Goal: Task Accomplishment & Management: Complete application form

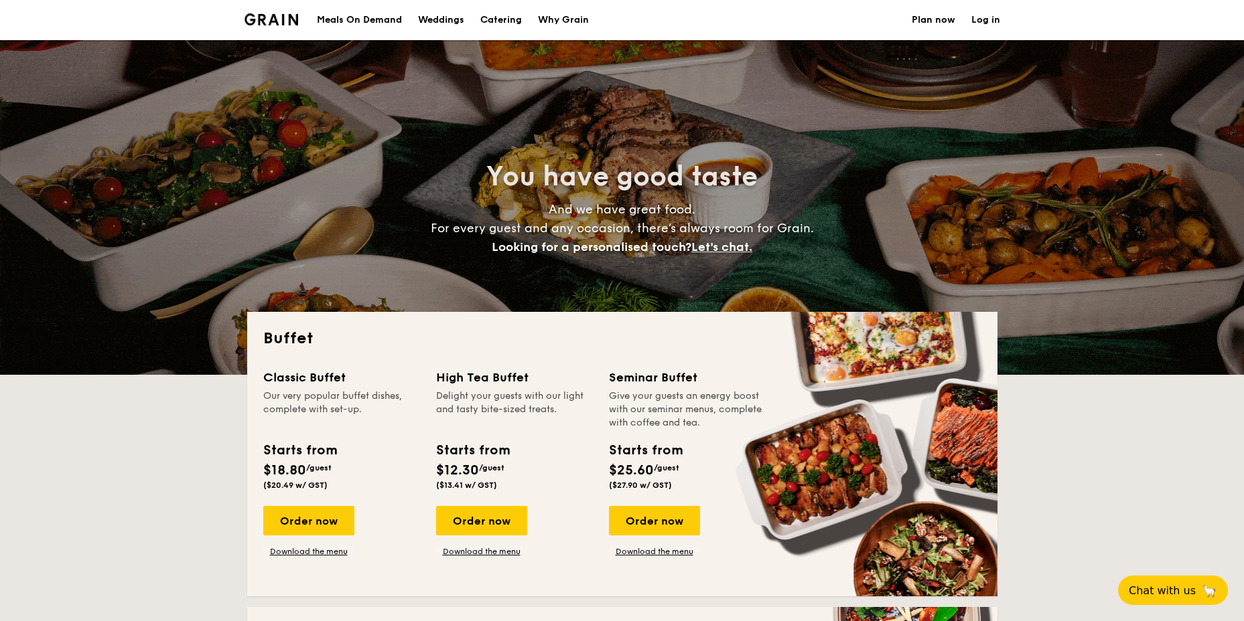
select select
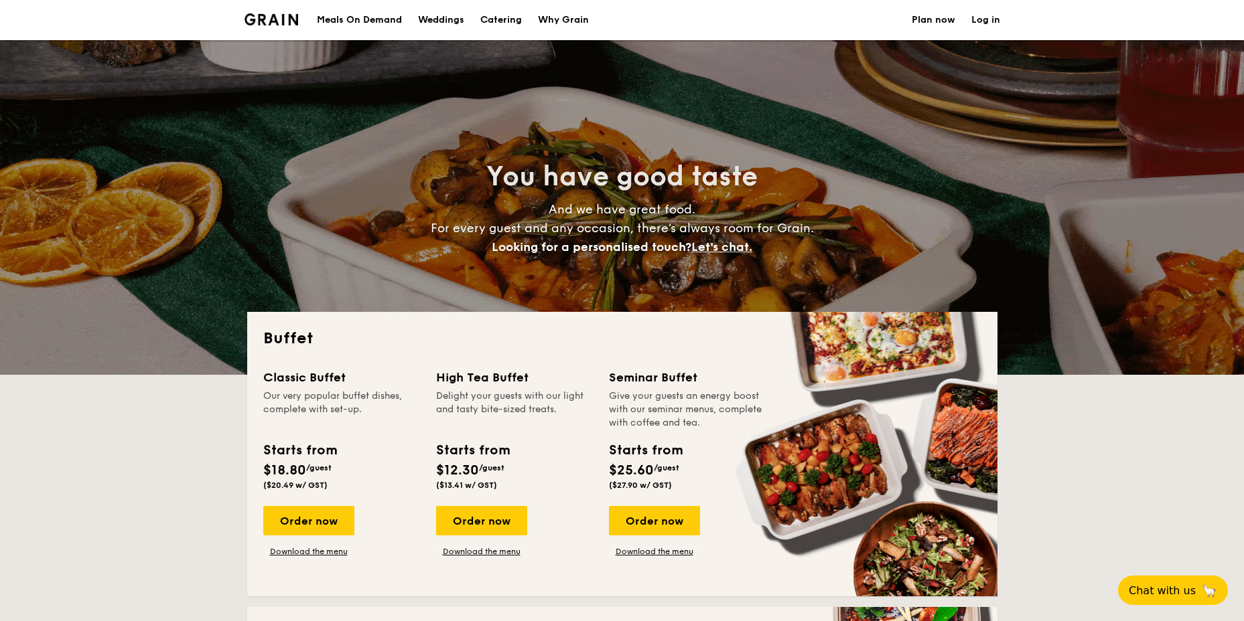
click at [505, 21] on h1 "Catering" at bounding box center [501, 20] width 42 height 40
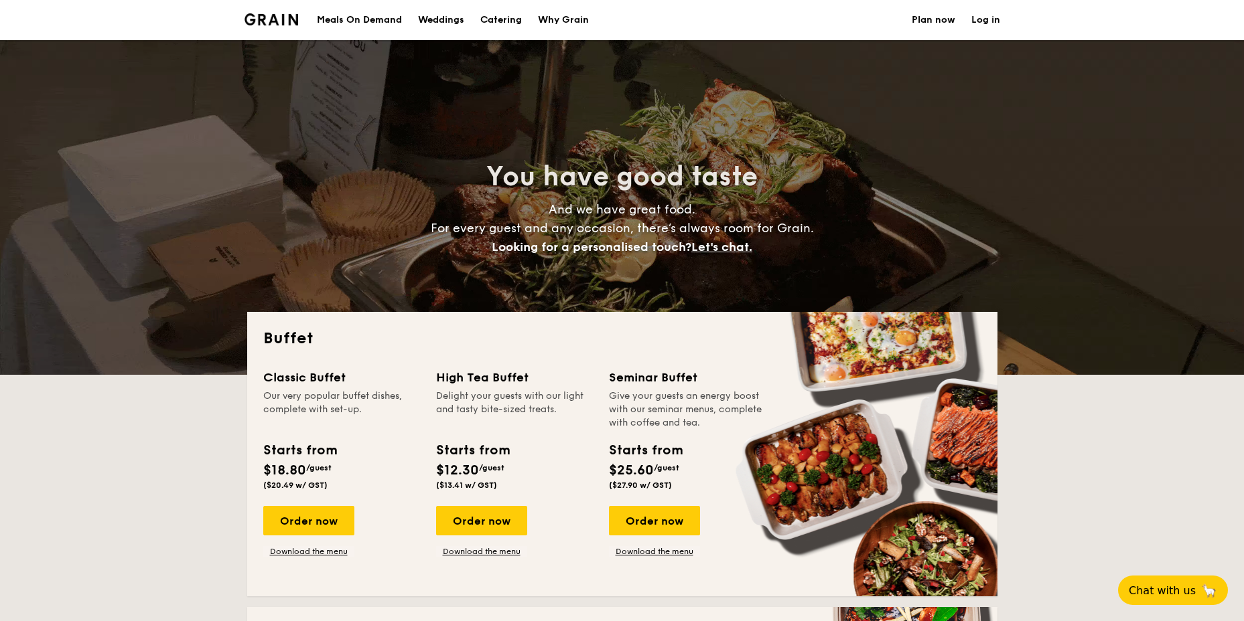
click at [504, 17] on h1 "Catering" at bounding box center [501, 20] width 42 height 40
click at [491, 13] on h1 "Catering" at bounding box center [501, 20] width 42 height 40
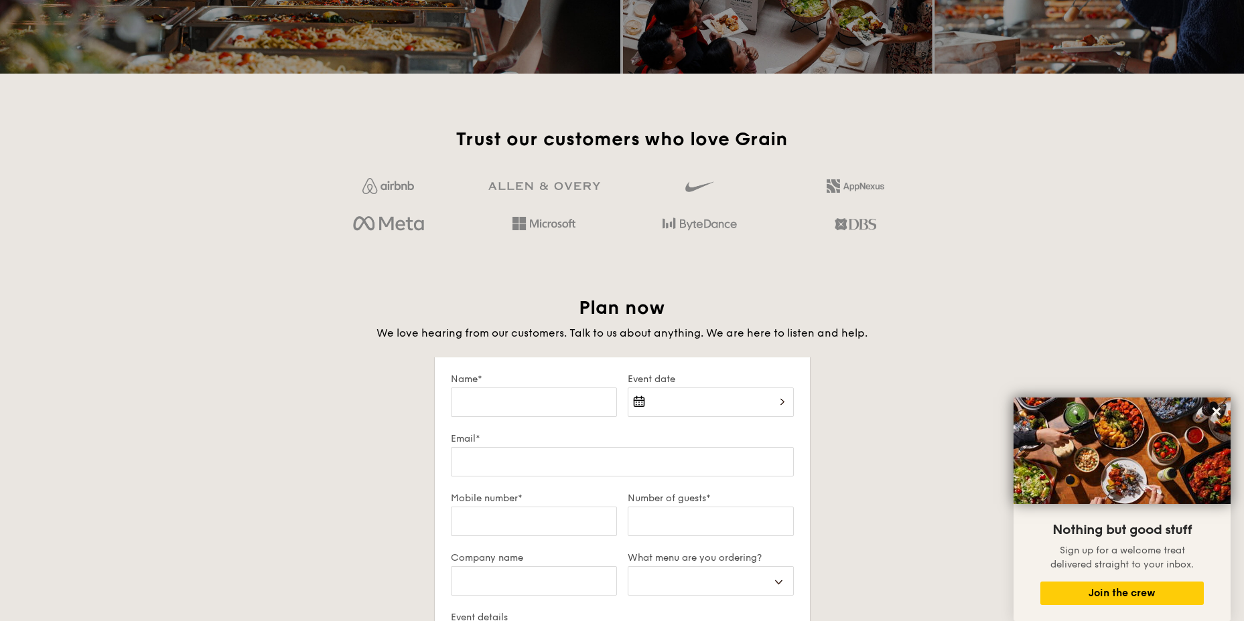
scroll to position [2076, 0]
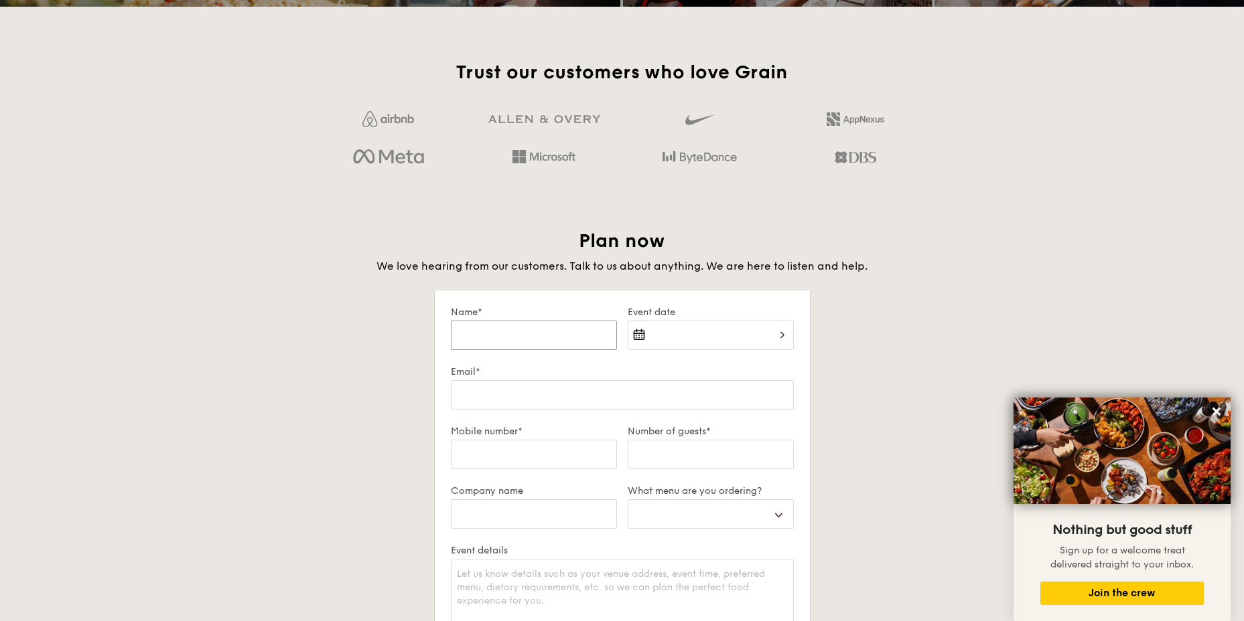
click at [546, 341] on input "Name*" at bounding box center [534, 335] width 166 height 29
click at [523, 325] on input "Name*" at bounding box center [534, 335] width 166 height 29
type input "S"
select select
type input "Sa"
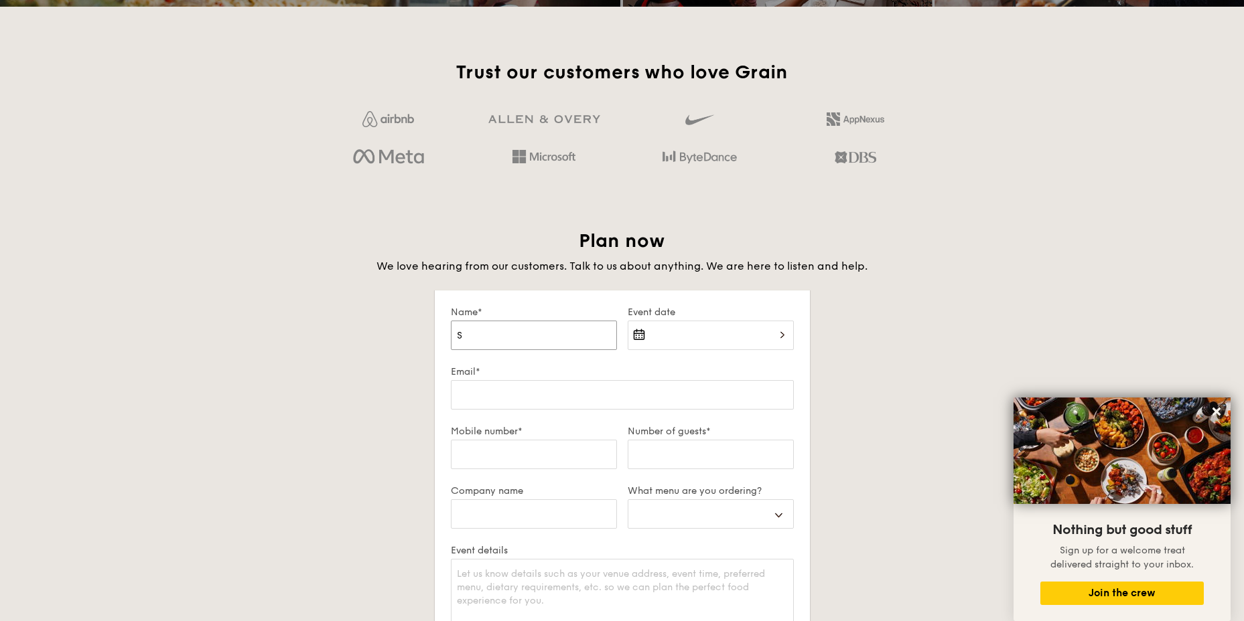
select select
type input "San"
select select
type input "Sanji"
select select
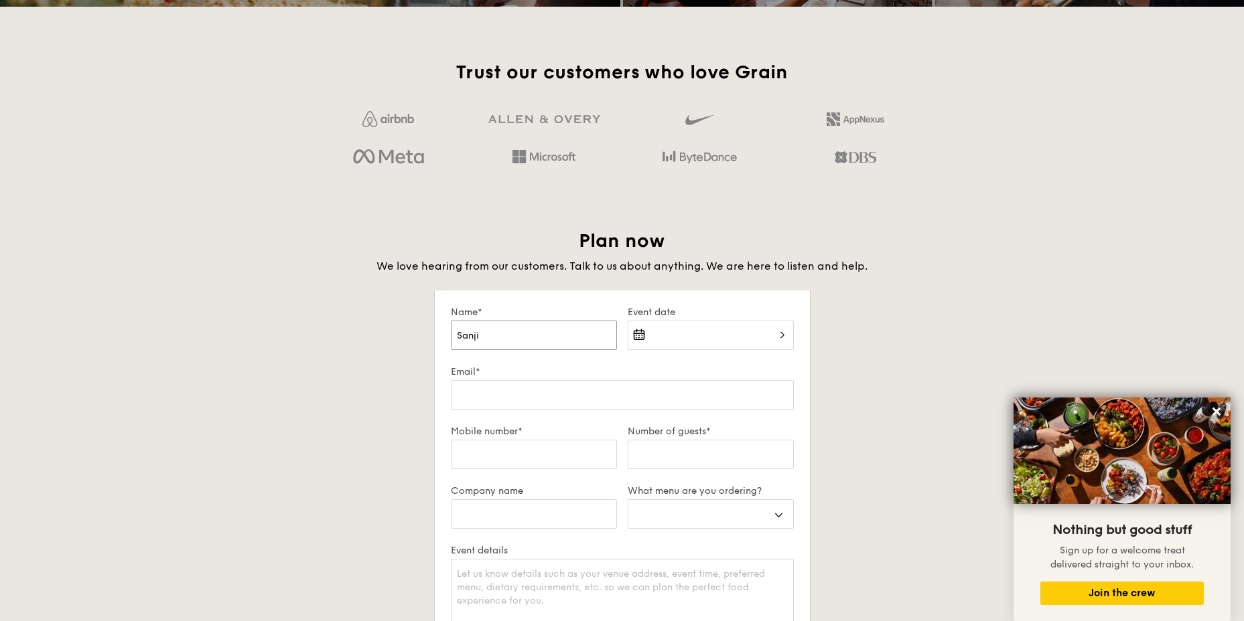
type input "[PERSON_NAME]"
select select
type input "[PERSON_NAME]"
select select
type input "[PERSON_NAME] K"
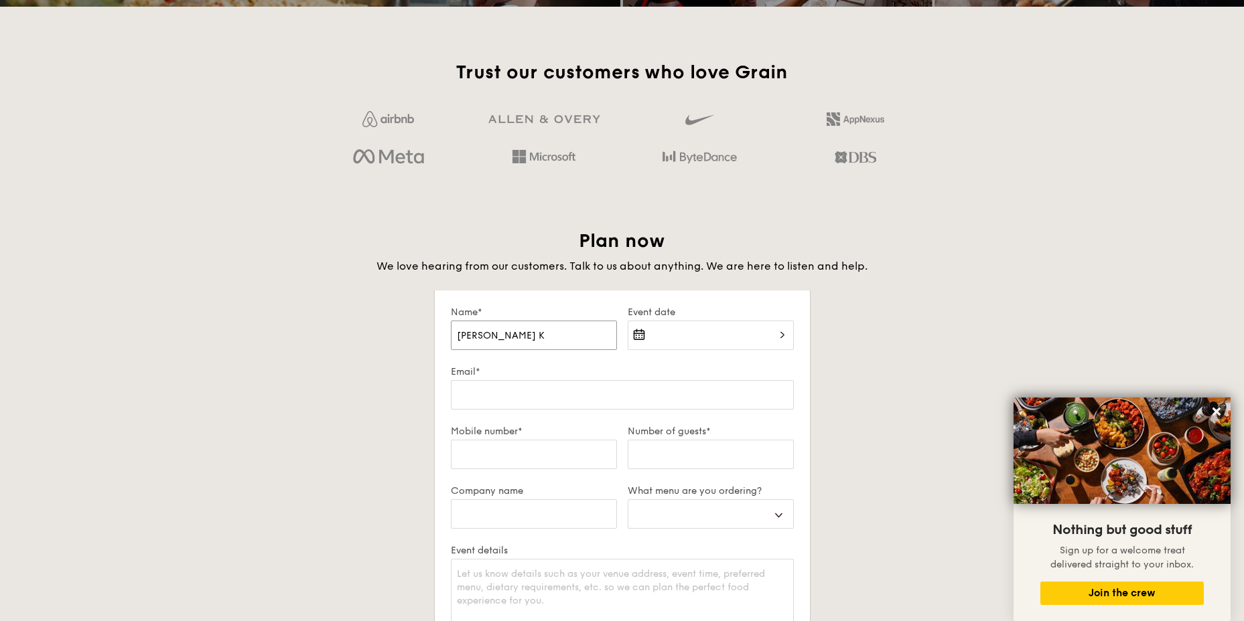
select select
type input "[PERSON_NAME]"
select select
type input "[PERSON_NAME] Kum"
select select
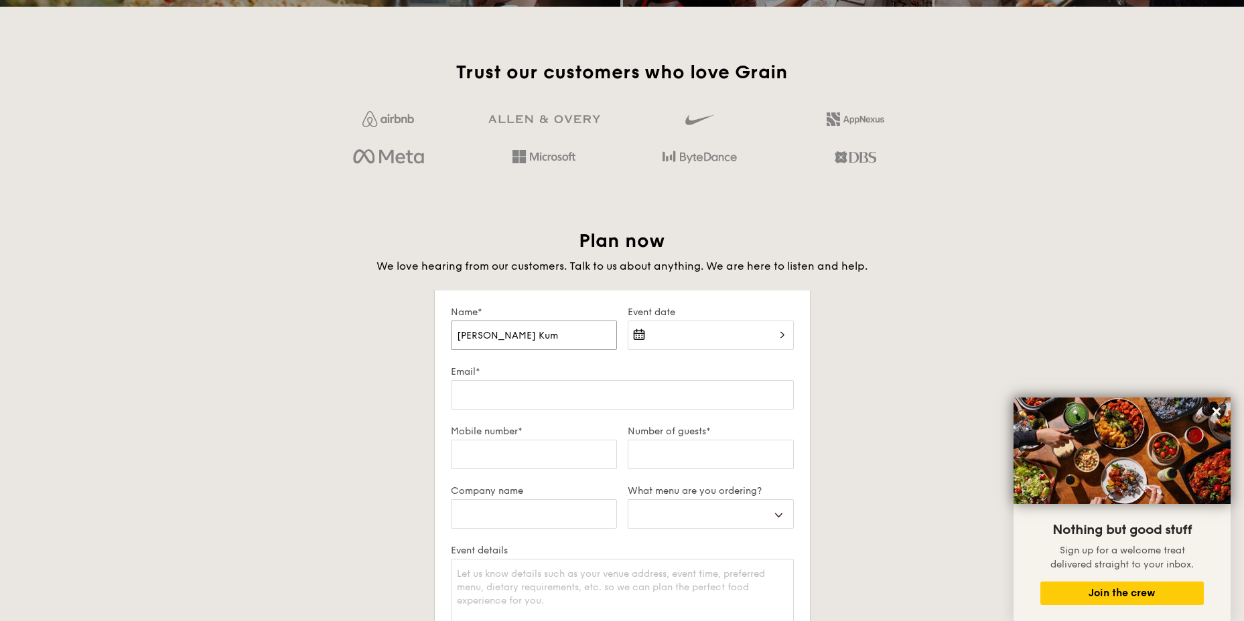
type input "[PERSON_NAME]"
select select
type input "[PERSON_NAME]"
select select
type input "[PERSON_NAME]"
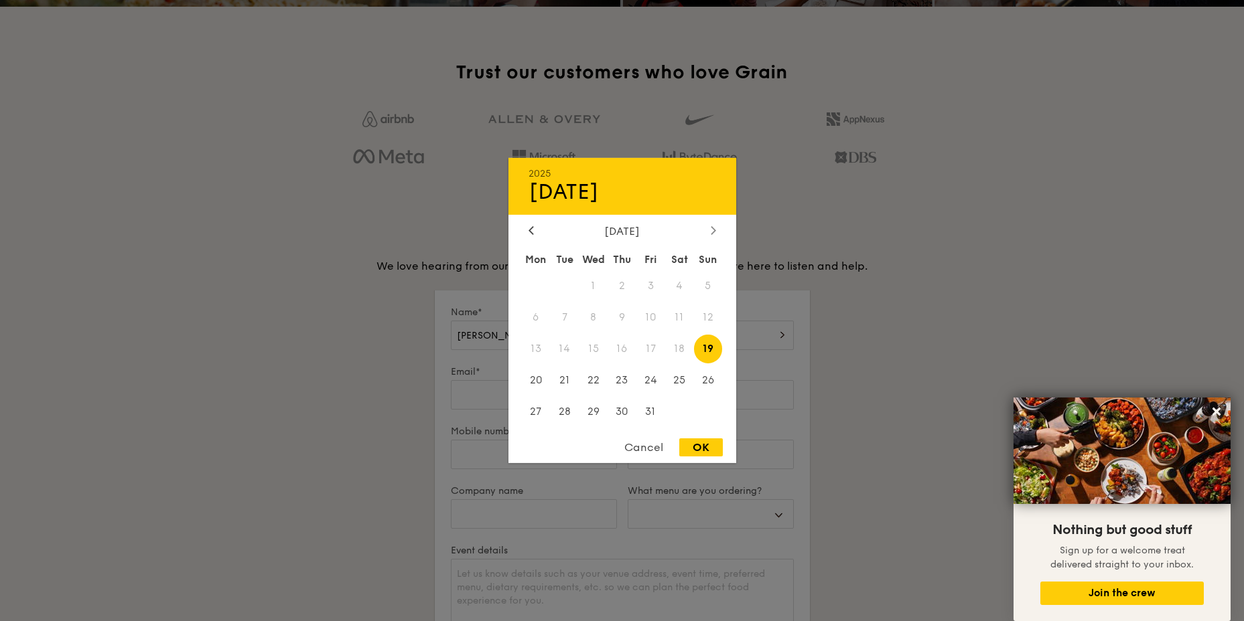
click at [712, 226] on icon at bounding box center [713, 230] width 5 height 9
click at [587, 388] on span "19" at bounding box center [593, 380] width 29 height 29
click at [694, 448] on div "OK" at bounding box center [701, 448] width 44 height 18
type input "[DATE]"
select select
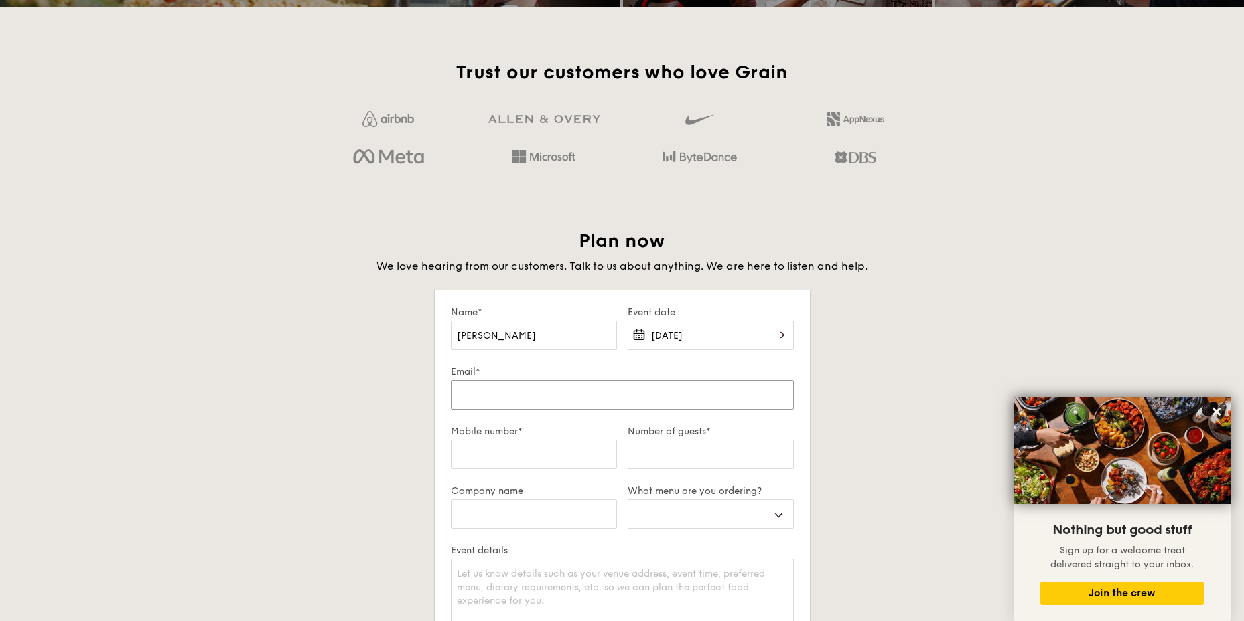
click at [499, 394] on input "Email*" at bounding box center [622, 394] width 343 height 29
type input "s"
select select
type input "sa"
select select
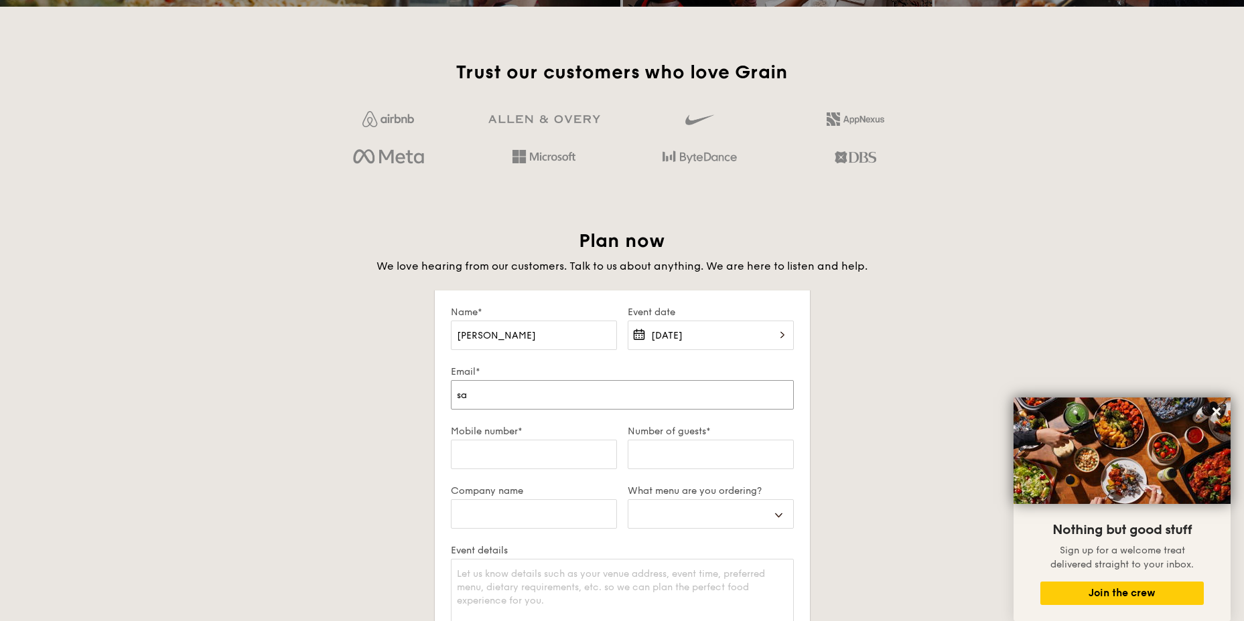
type input "san"
select select
type input "sanji"
select select
type input "[PERSON_NAME]"
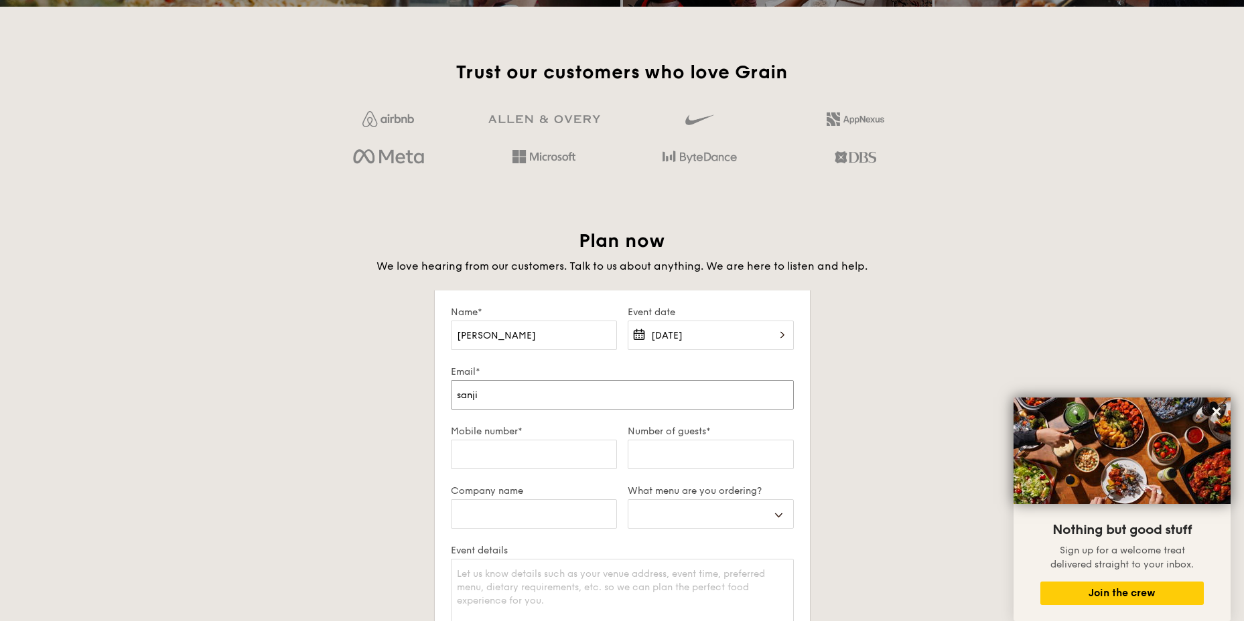
select select
type input "sanjiv_"
select select
type input "sanjiv_k"
select select
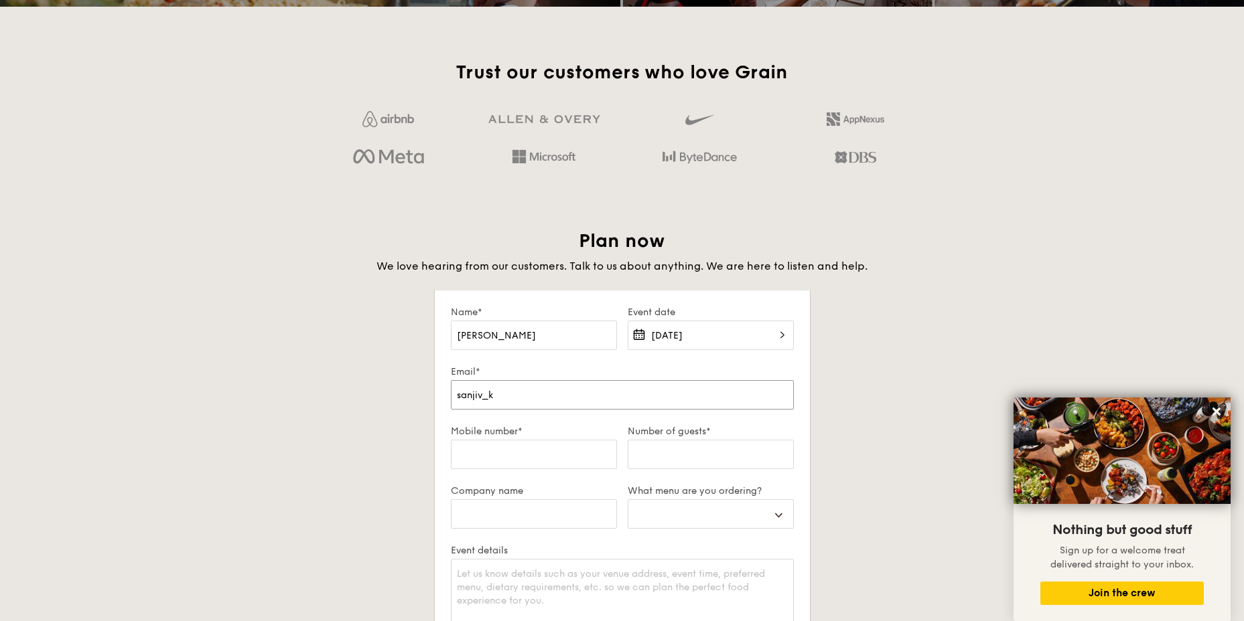
type input "sanjiv_ku"
select select
type input "sanjiv_kuma"
select select
type input "sanjiv_kumar"
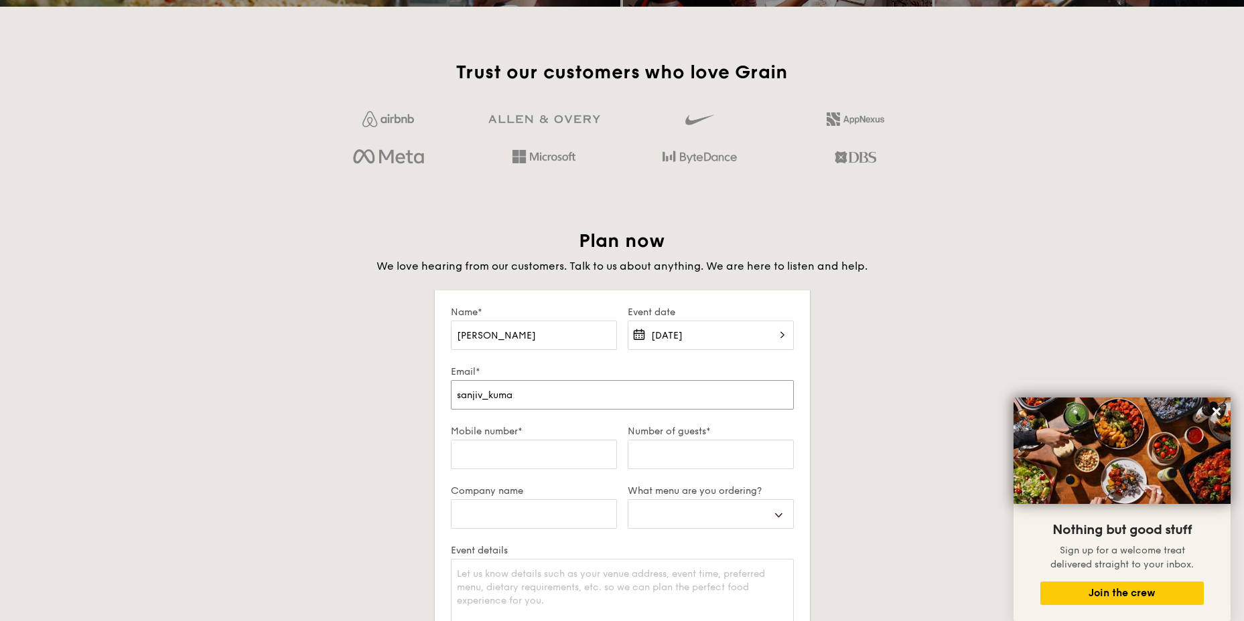
select select
type input "sanjiv_kumar@"
select select
type input "sanjiv_kumar@s"
select select
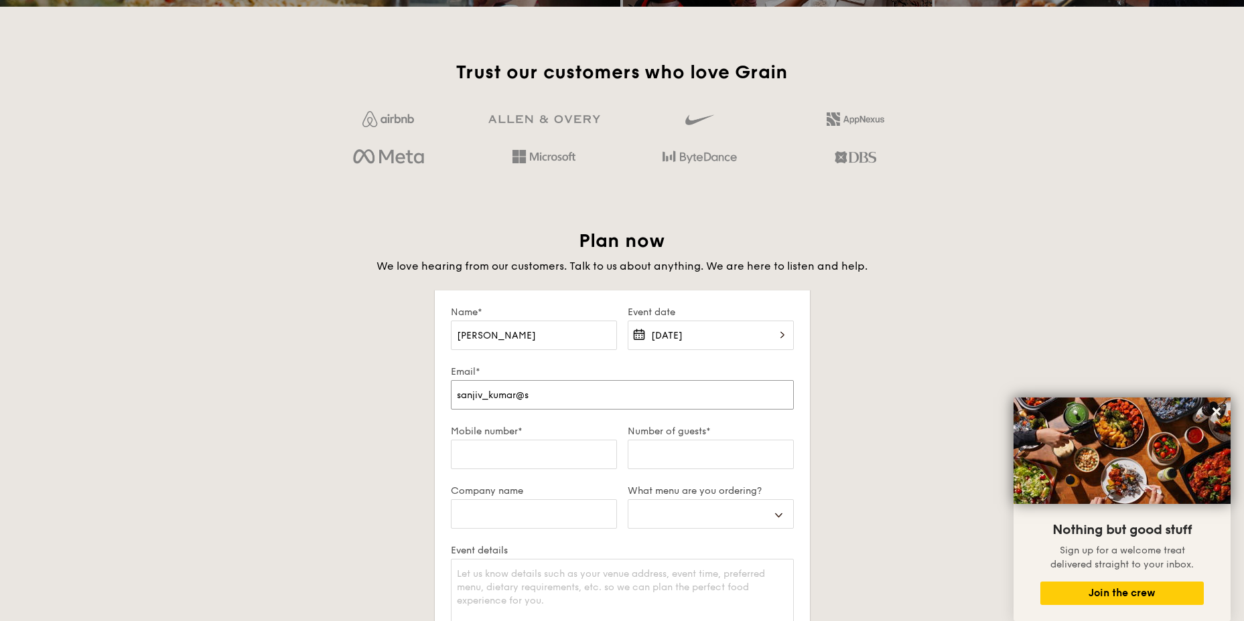
type input "sanjiv_kumar@s."
select select
type input "sanjiv_kumar@s.m"
select select
type input "sanjiv_kumar@s."
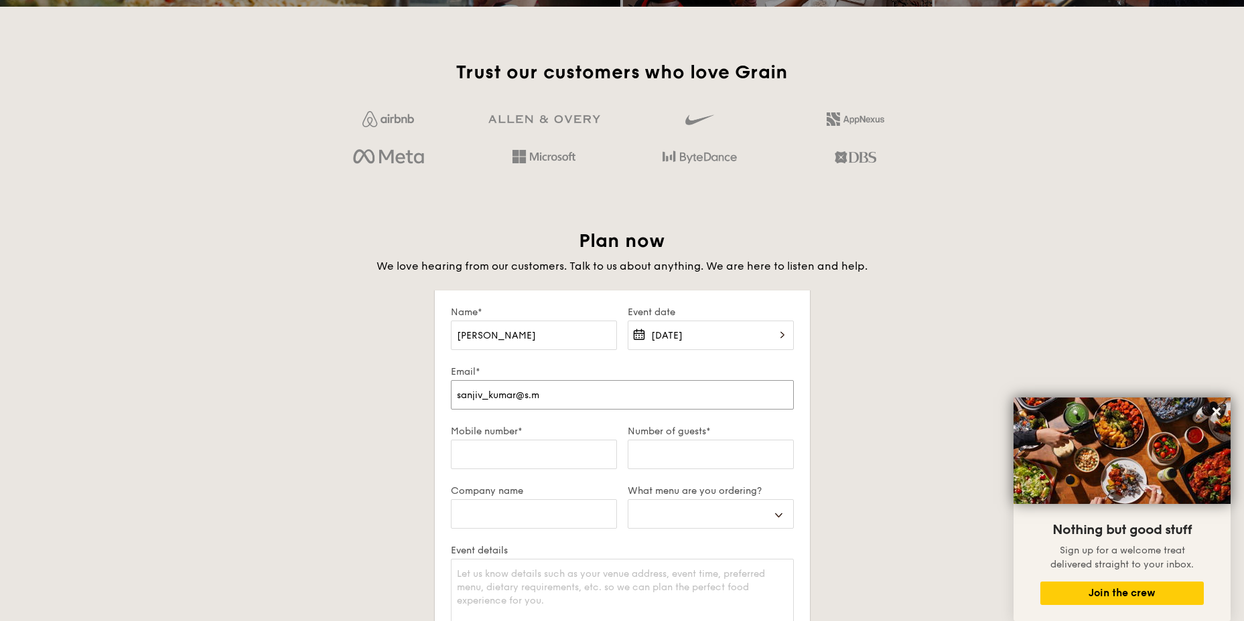
select select
type input "sanjiv_kumar@s"
select select
type input "sanjiv_kumar@sg"
select select
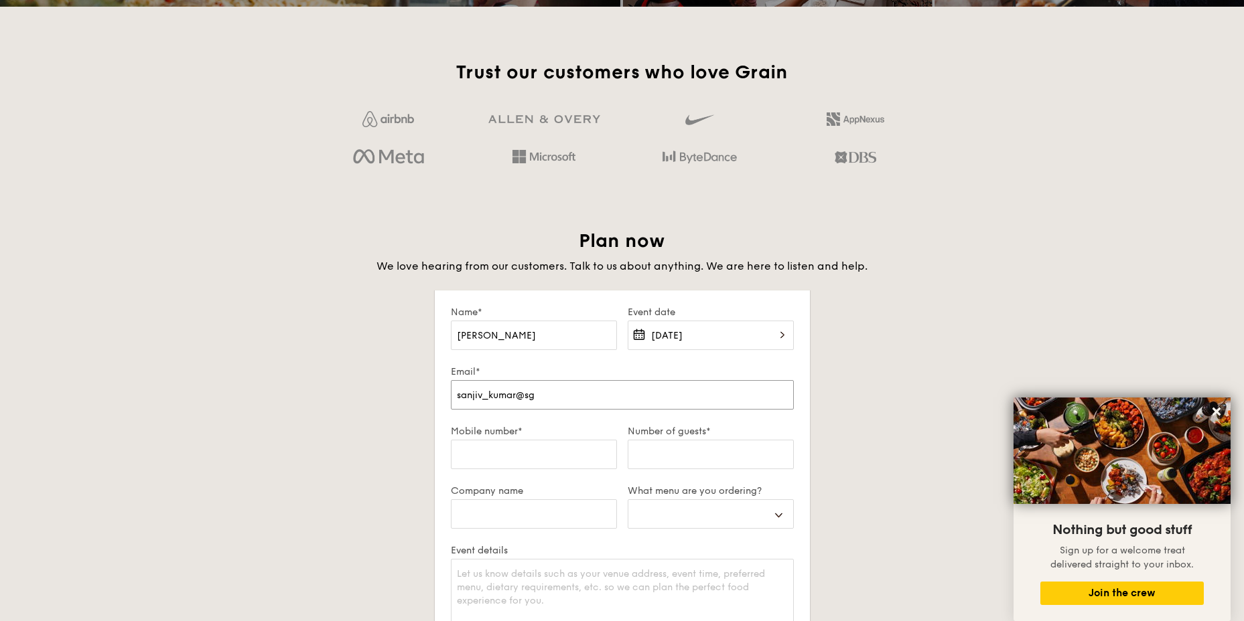
type input "sanjiv_kumar@sg."
select select
type input "sanjiv_kumar@sg.m"
select select
type input "[EMAIL_ADDRESS][DOMAIN_NAME]"
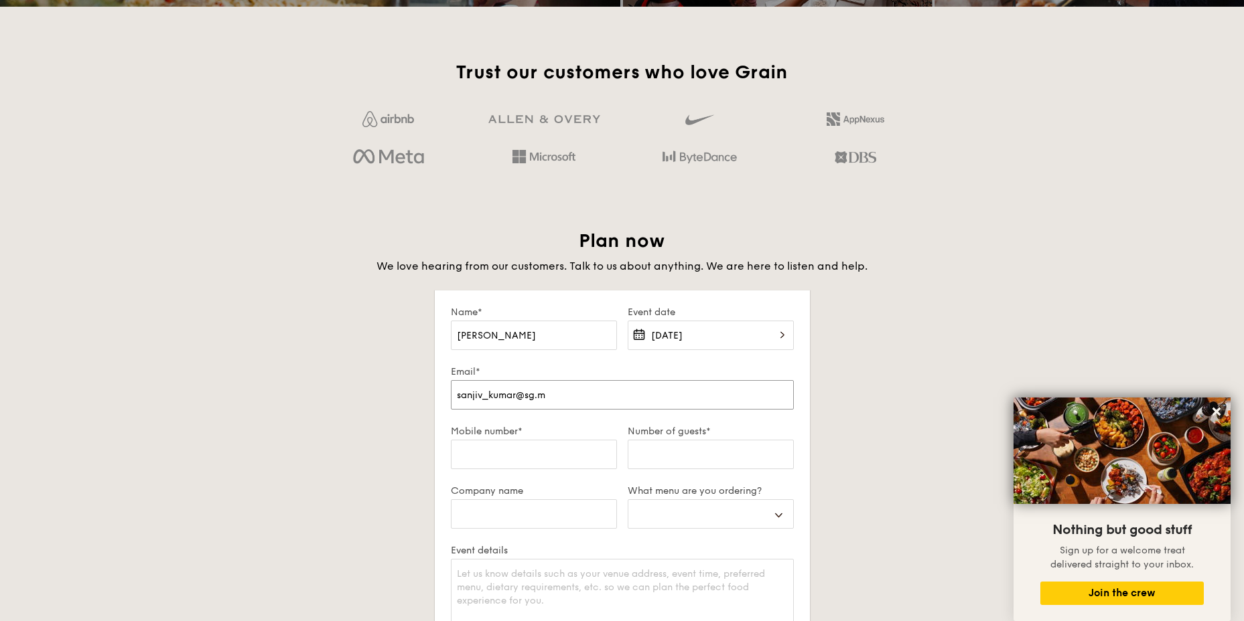
select select
type input "sanjiv_kumar@sg.muf"
select select
type input "sanjiv_kumar@sg.mufg"
select select
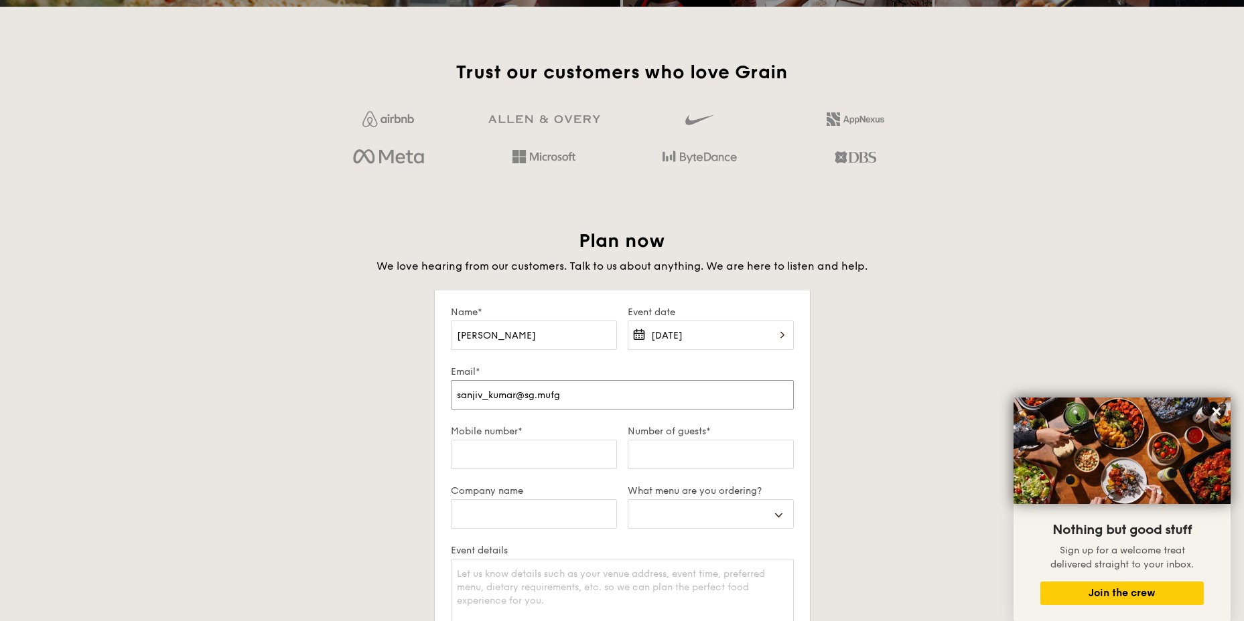
type input "sanjiv_kumar@sg.mufg."
select select
type input "sanjiv_kumar@sg.mufg.j"
select select
type input "[EMAIL_ADDRESS][DOMAIN_NAME]"
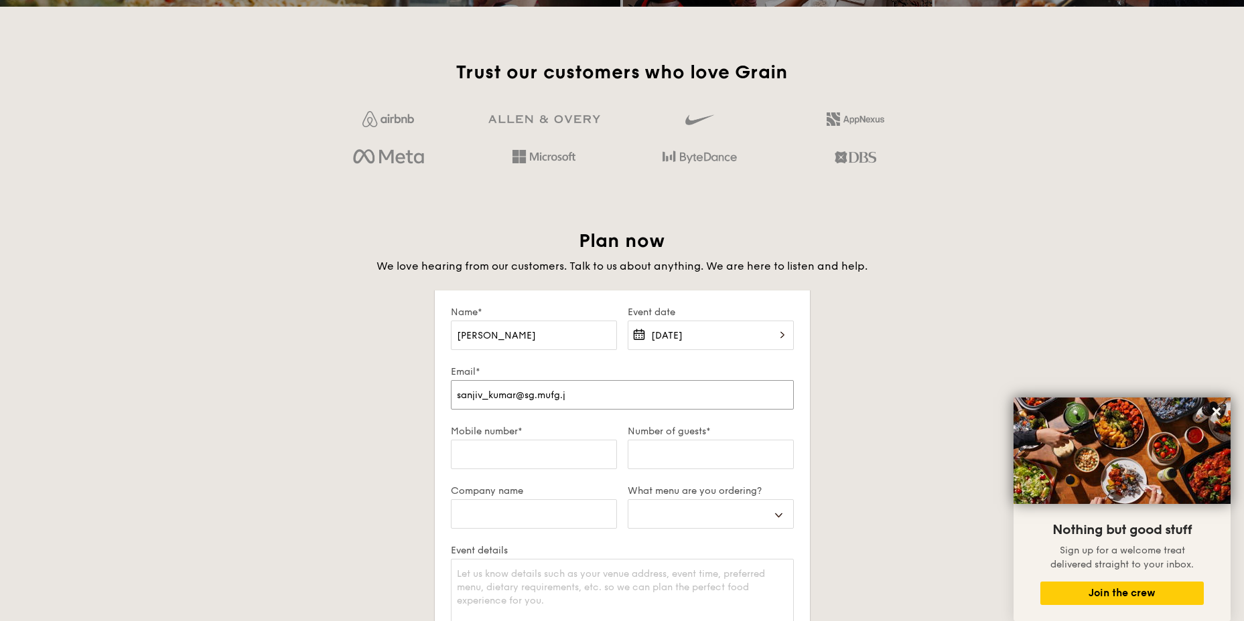
select select
type input "[EMAIL_ADDRESS][DOMAIN_NAME]"
type input "8"
select select
type input "84"
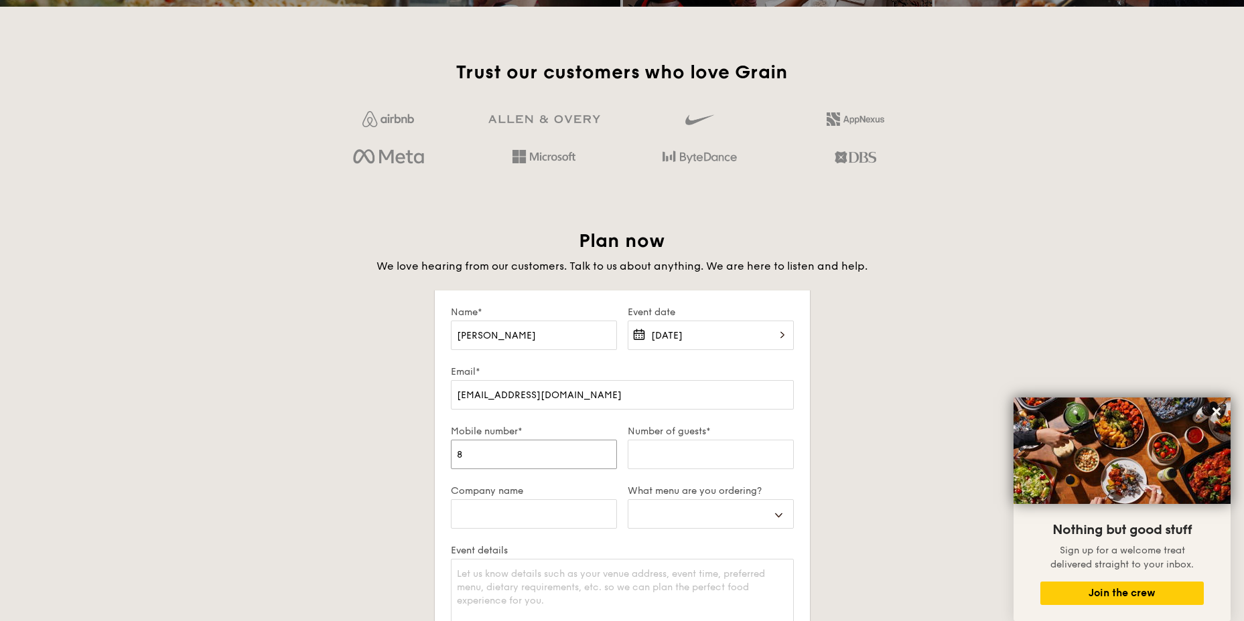
select select
type input "846"
select select
type input "8465"
select select
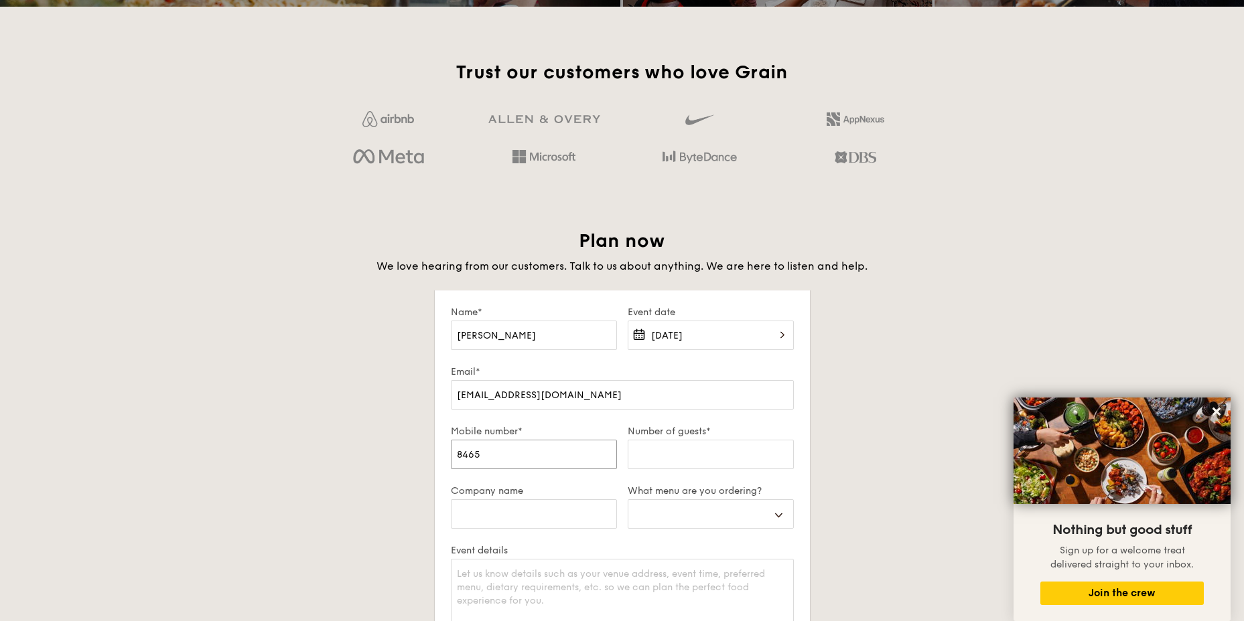
type input "84657"
select select
type input "846572"
select select
type input "8465720"
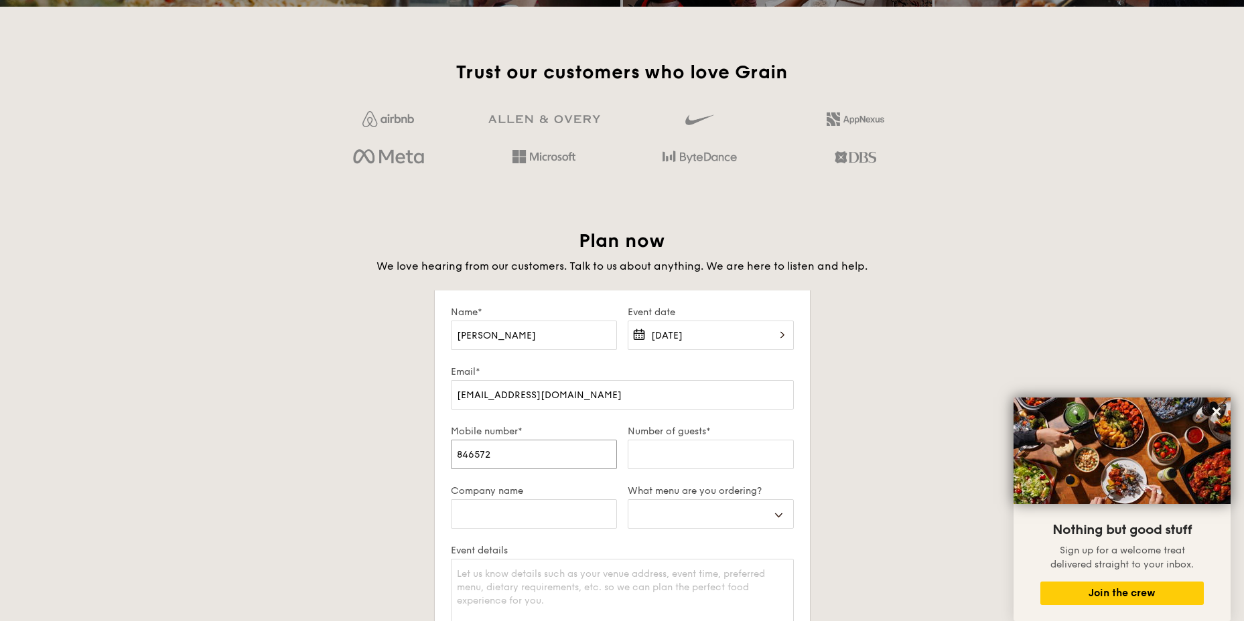
select select
type input "84657204"
select select
type input "84657204"
type input "5"
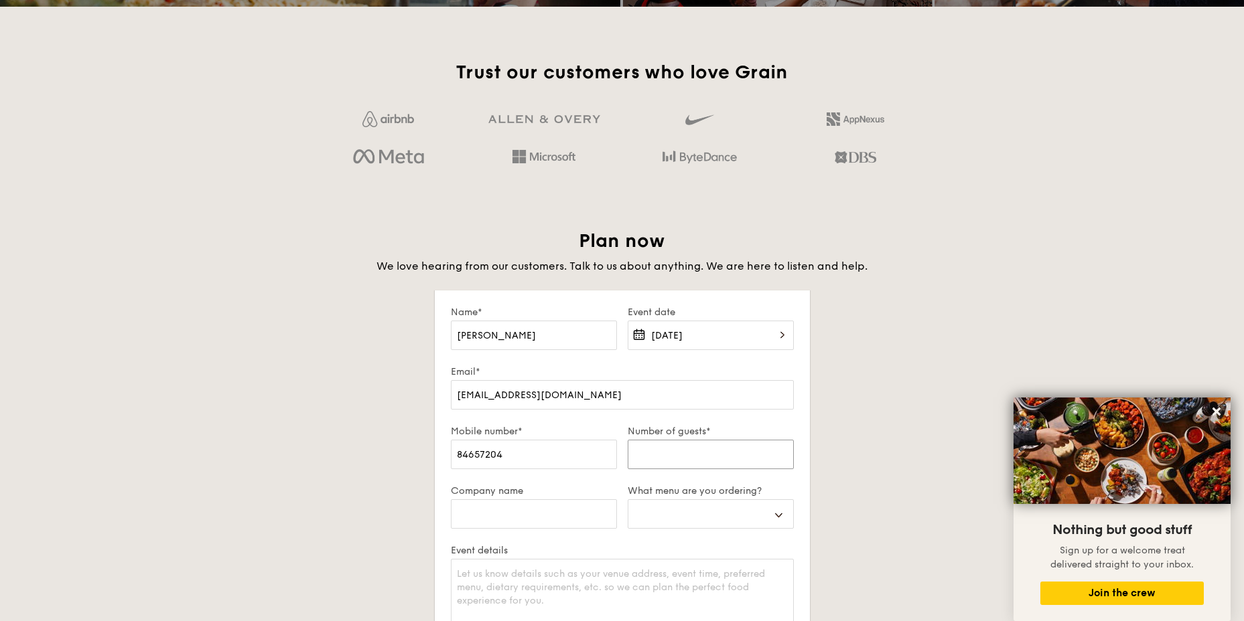
select select
type input "50"
select select
type input "50"
type input "M"
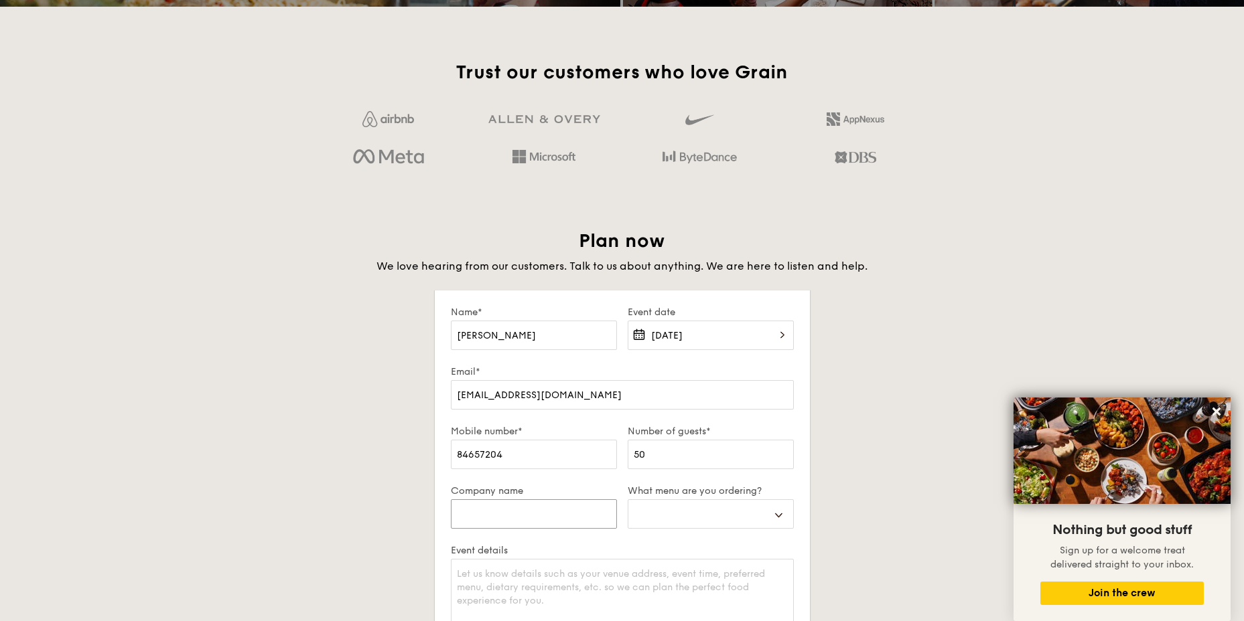
select select
type input "MU"
select select
type input "MUF"
select select
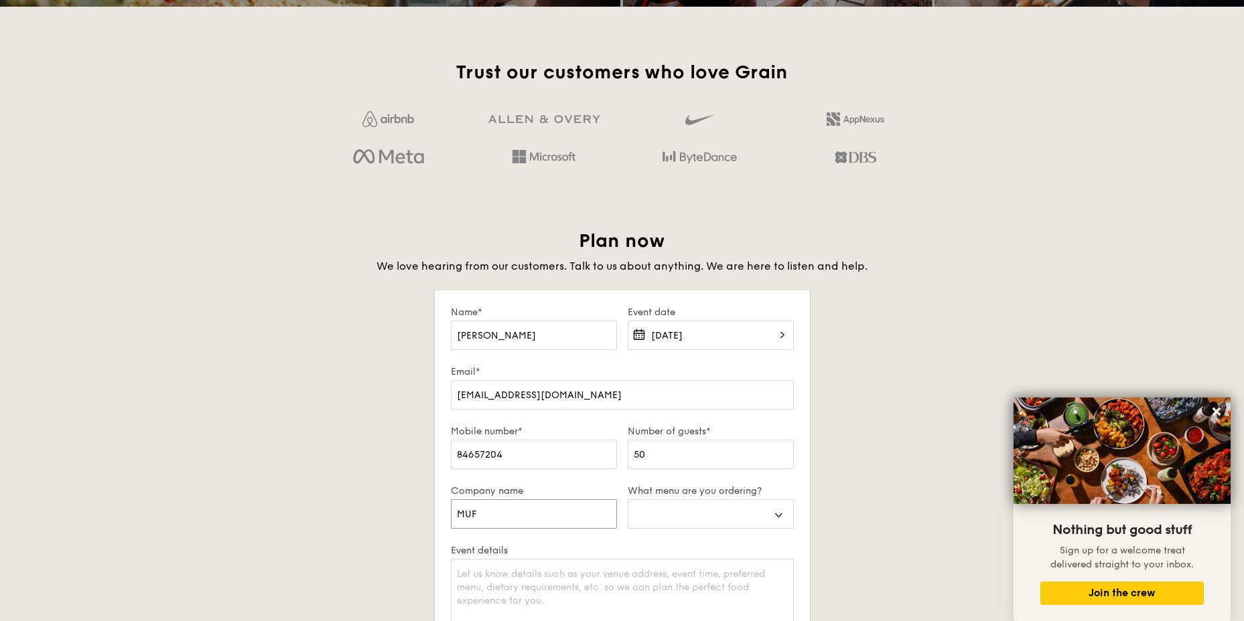
type input "MUFG"
select select
type input "MUFG"
select select
type input "MUFG B"
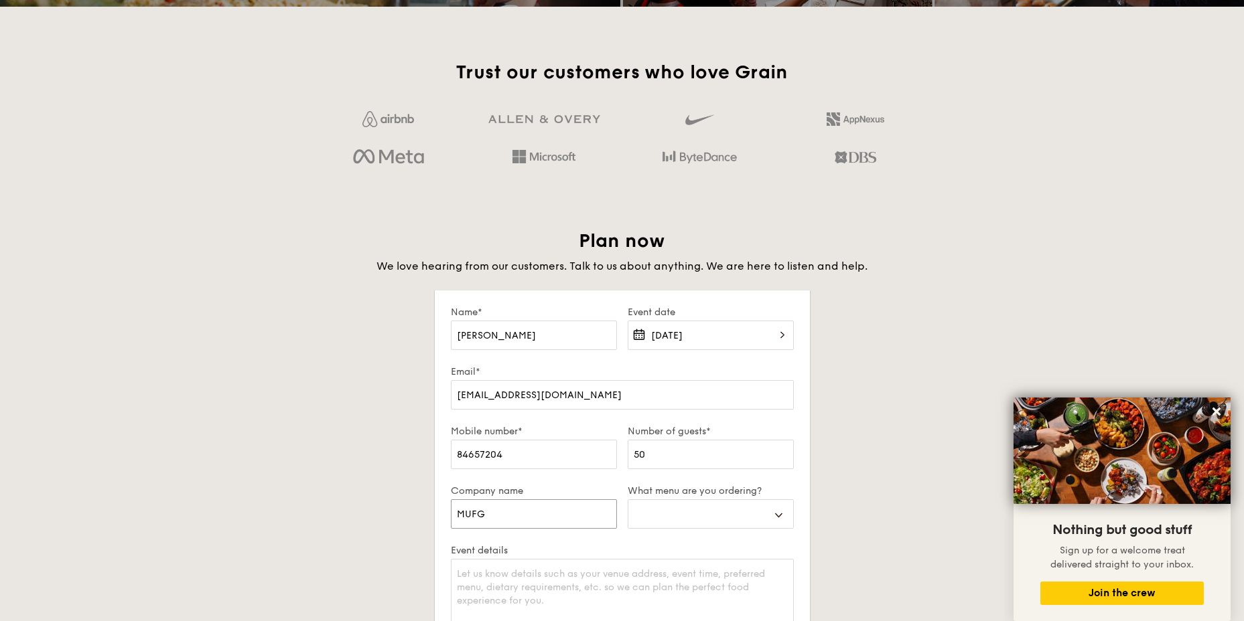
select select
type input "MUFG Ba"
select select
type input "MUFG Ban"
select select
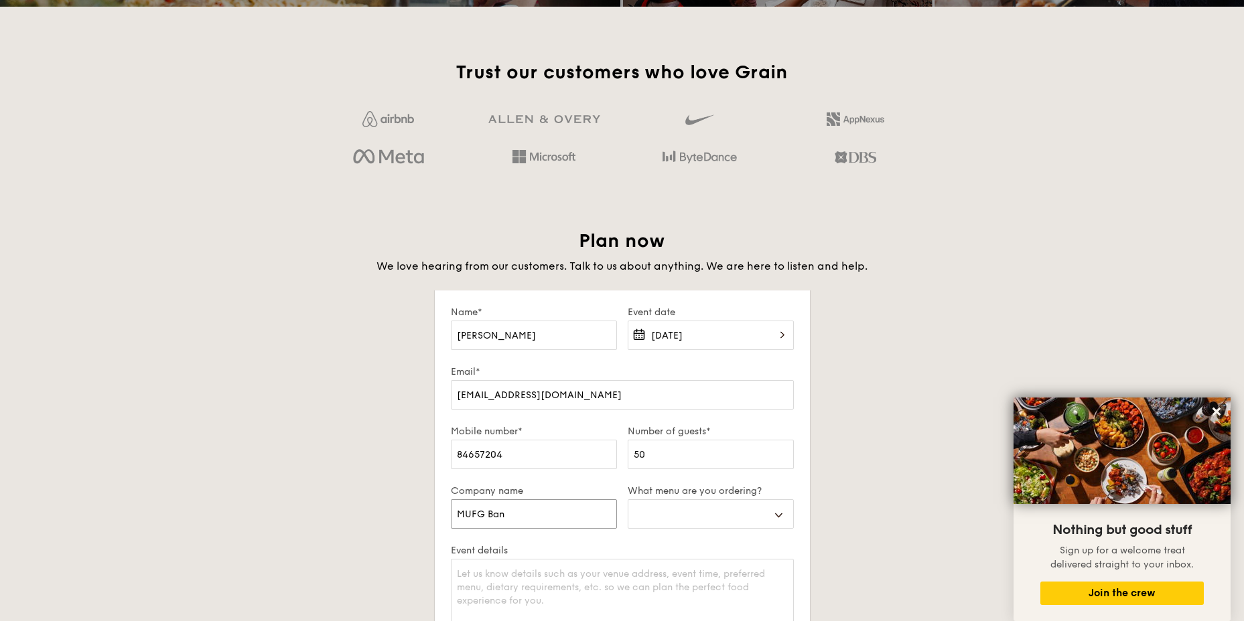
type input "MUFG Bank"
select select
type input "MUFG Bank"
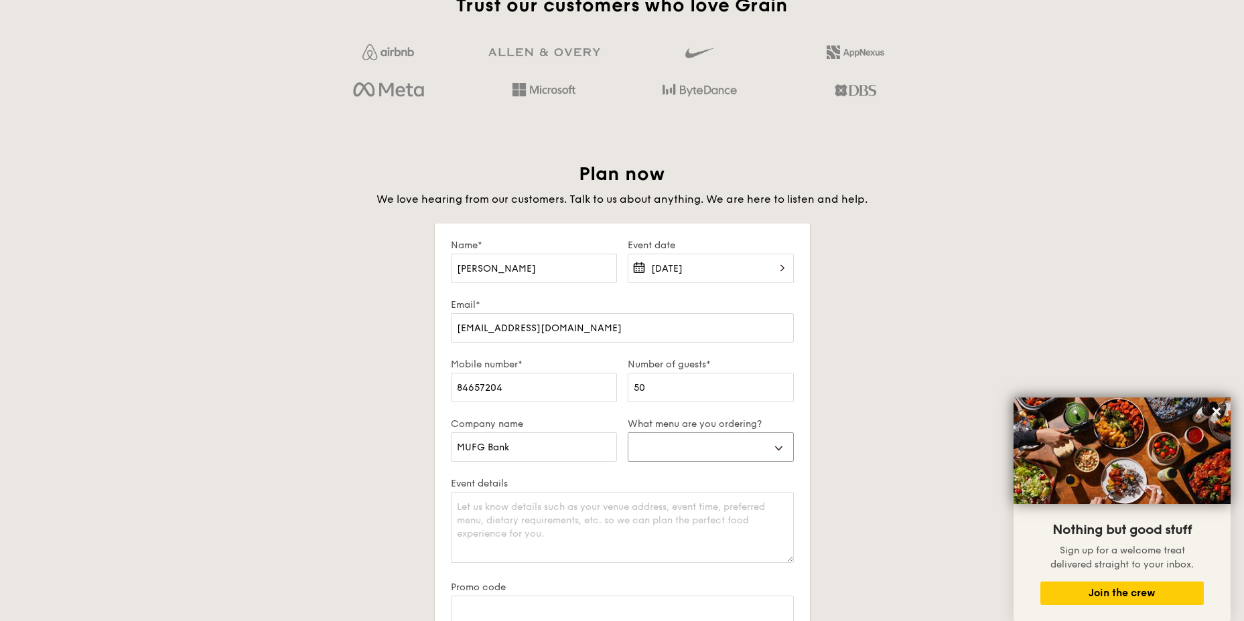
scroll to position [2210, 0]
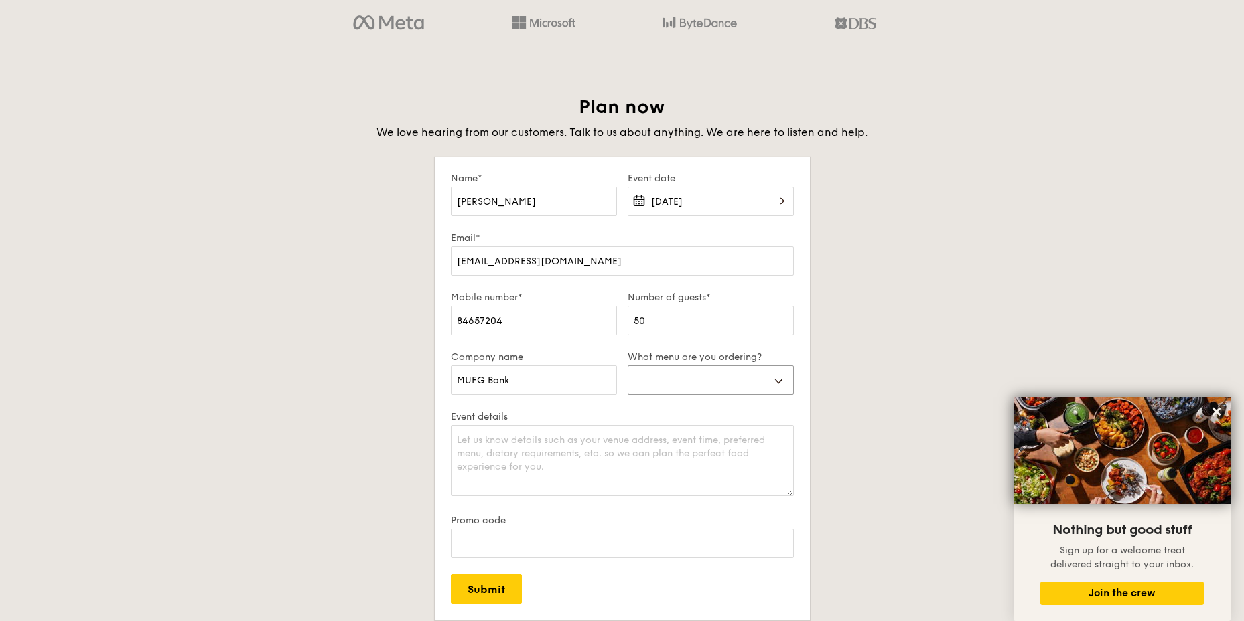
click at [779, 380] on select "Buffet Mini Buffet High Tea Canapés Meal Boxes Wedding" at bounding box center [711, 380] width 166 height 29
select select "highTea"
click at [628, 366] on select "Buffet Mini Buffet High Tea Canapés Meal Boxes Wedding" at bounding box center [711, 380] width 166 height 29
click at [588, 457] on textarea "Event details" at bounding box center [622, 460] width 343 height 71
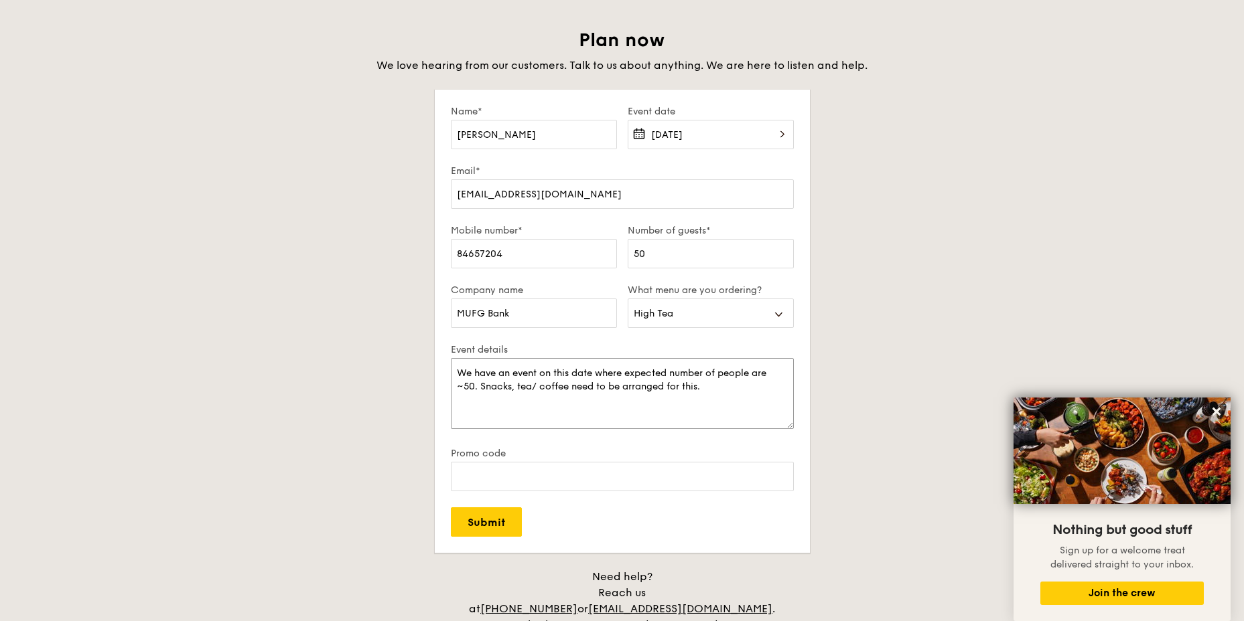
type textarea "We have an event on this date where expected number of people are ~50. Snacks, …"
click at [703, 476] on input "Promo code" at bounding box center [622, 476] width 343 height 29
click at [589, 476] on input "Promo code" at bounding box center [622, 476] width 343 height 29
paste input "018936"
type input "018936"
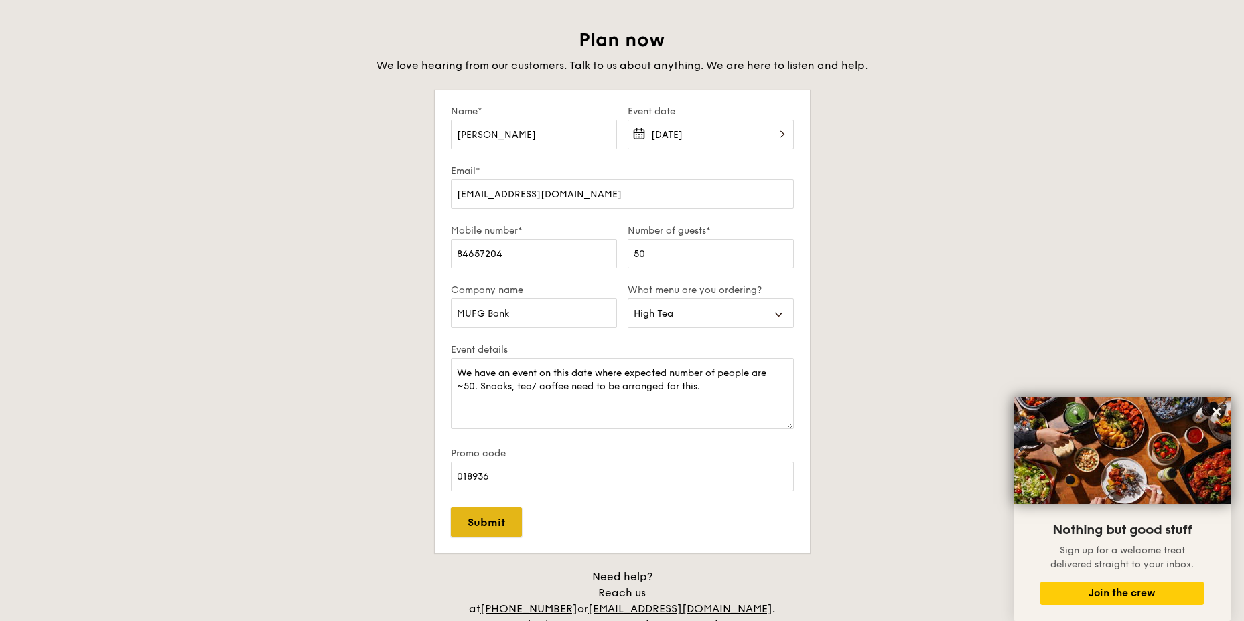
click at [493, 526] on input "Submit" at bounding box center [486, 522] width 71 height 29
select select
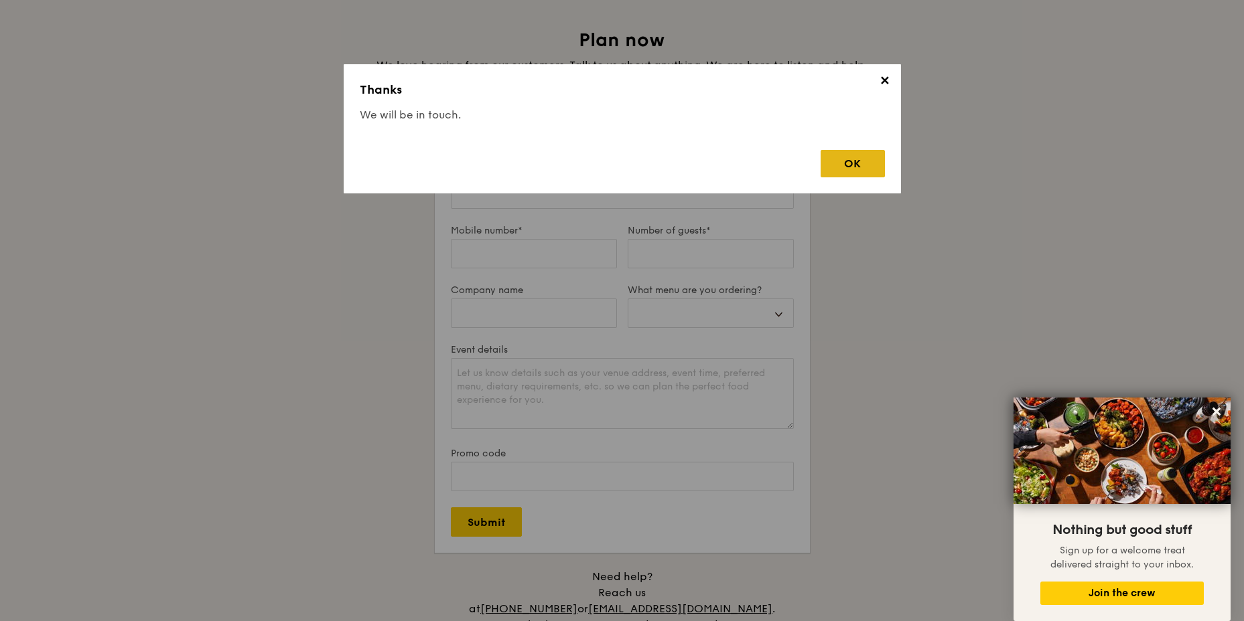
click at [856, 161] on div "OK" at bounding box center [852, 163] width 64 height 27
